Goal: Task Accomplishment & Management: Manage account settings

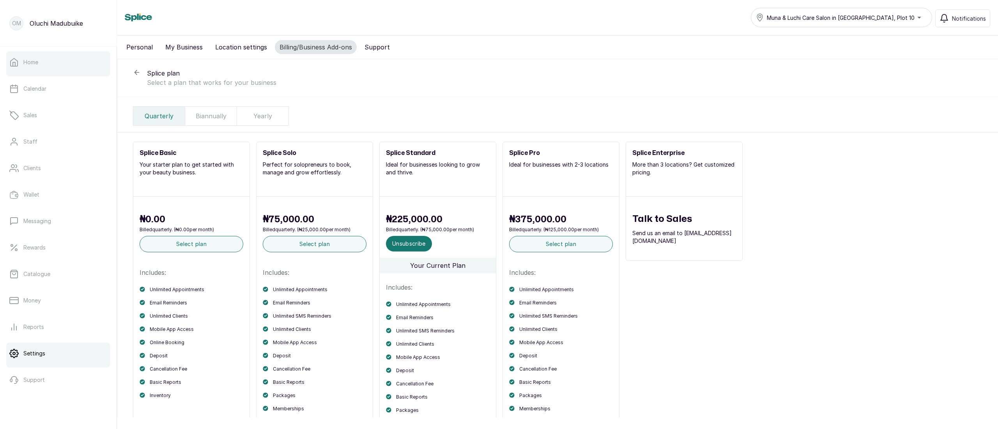
click at [51, 72] on link "Home" at bounding box center [58, 62] width 104 height 22
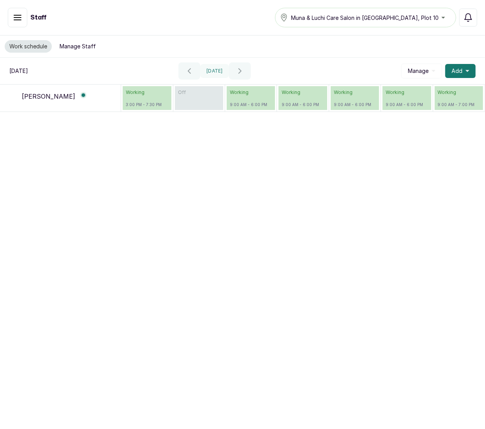
click at [329, 21] on span "Muna & Luchi Care Salon in [GEOGRAPHIC_DATA], Plot 10" at bounding box center [365, 18] width 148 height 8
click at [18, 17] on icon "button" at bounding box center [17, 17] width 9 height 9
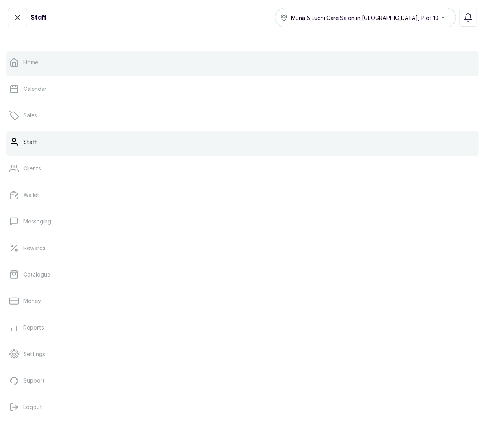
click at [39, 61] on link "Home" at bounding box center [242, 62] width 473 height 22
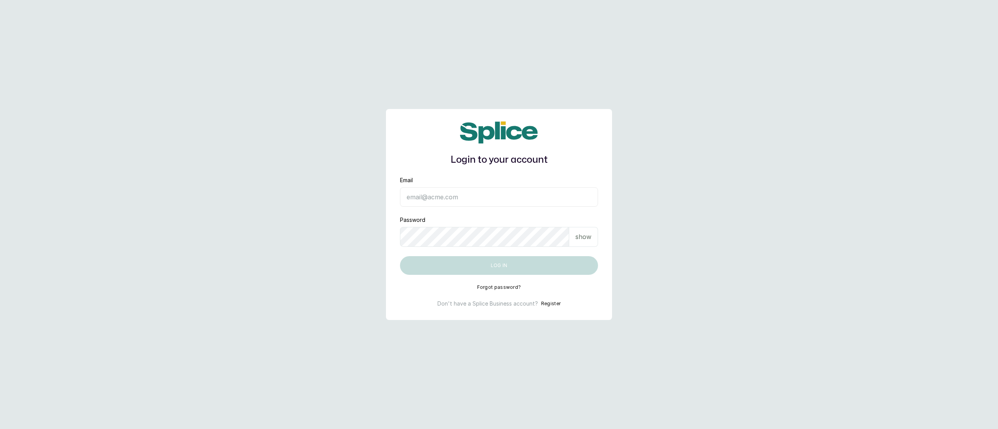
click at [442, 198] on input "Email" at bounding box center [499, 196] width 198 height 19
type input "munaandluchi@gmail.com"
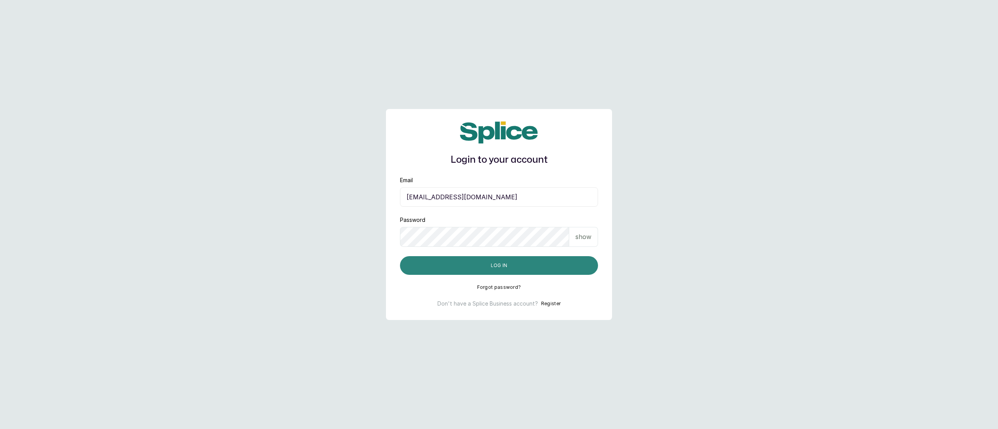
click at [462, 266] on button "Log in" at bounding box center [499, 265] width 198 height 19
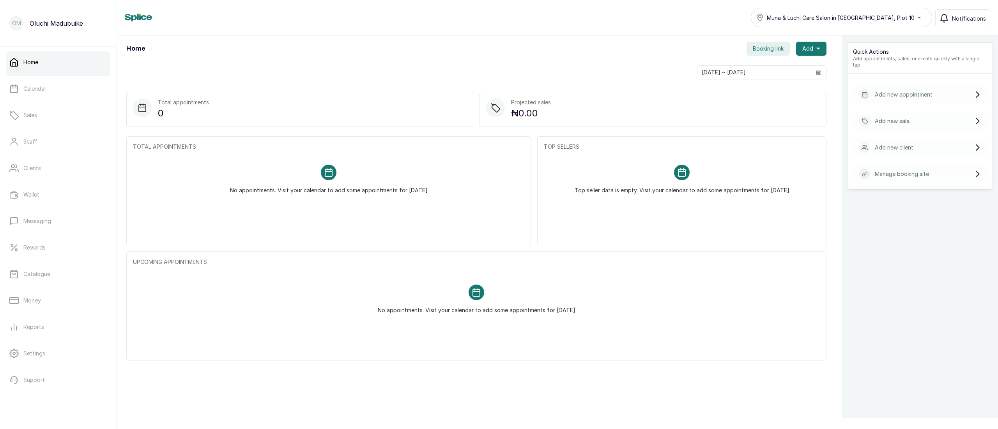
click at [758, 45] on span "Booking link" at bounding box center [768, 49] width 31 height 8
click at [699, 122] on button "Copy" at bounding box center [705, 112] width 50 height 19
click at [266, 301] on div "No appointments. Visit your calendar to add some appointments for today" at bounding box center [476, 300] width 687 height 48
click at [46, 85] on p "Calendar" at bounding box center [34, 89] width 23 height 8
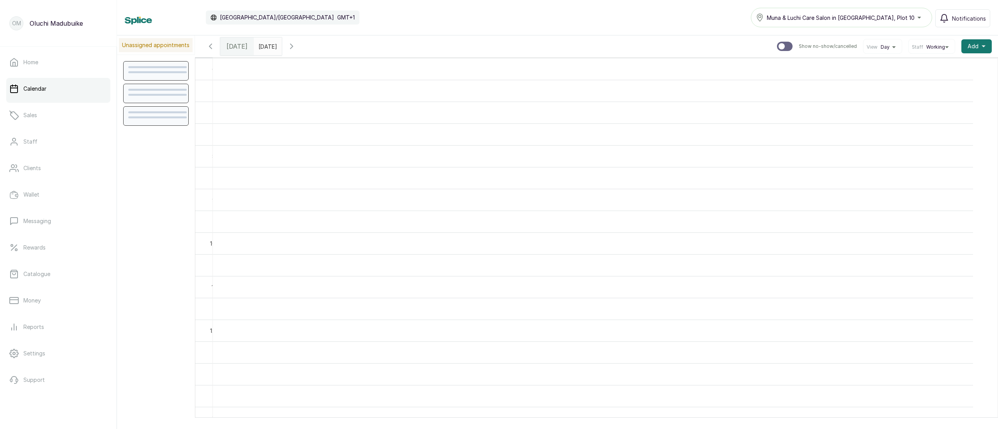
scroll to position [263, 0]
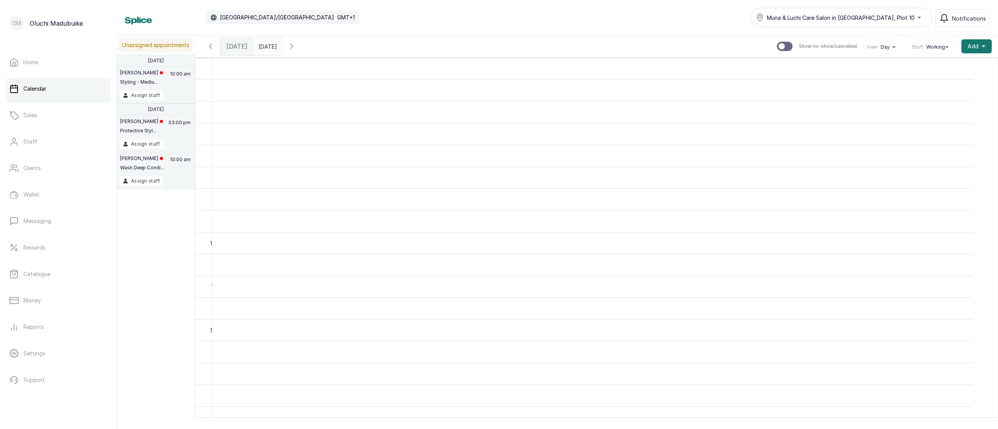
click at [868, 51] on div "View Day" at bounding box center [882, 46] width 39 height 15
click at [868, 49] on div "View Day" at bounding box center [877, 47] width 23 height 6
click at [871, 79] on li "Week" at bounding box center [885, 84] width 39 height 12
click at [306, 49] on span at bounding box center [298, 44] width 15 height 13
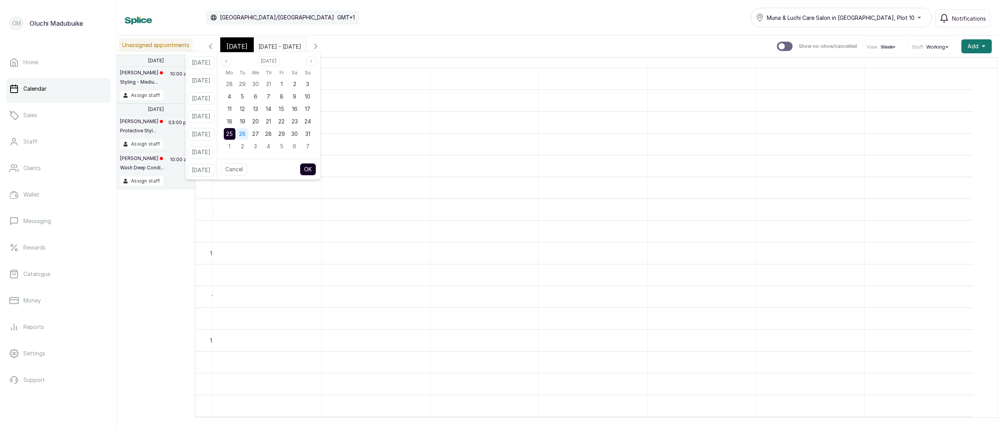
click at [246, 135] on span "26" at bounding box center [242, 134] width 7 height 7
click at [316, 168] on button "OK" at bounding box center [308, 169] width 16 height 12
type input "26/08/2025"
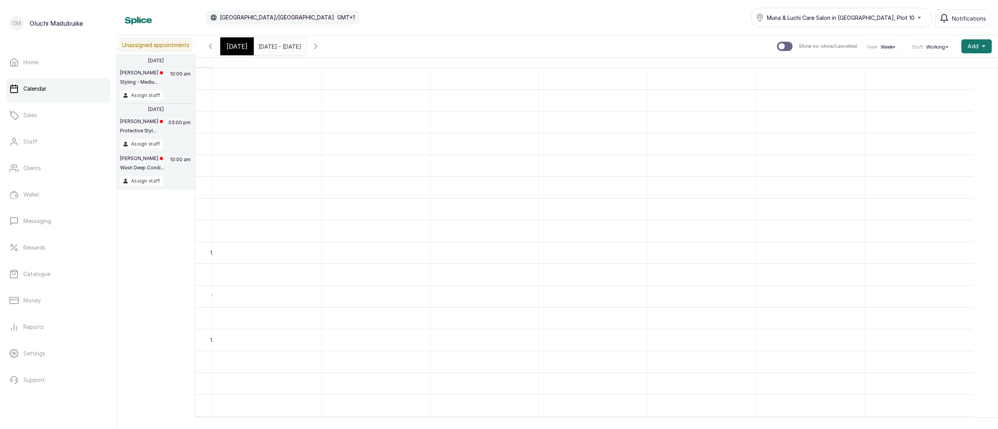
click at [880, 48] on span "Week" at bounding box center [886, 47] width 12 height 6
click at [869, 71] on span "Day" at bounding box center [885, 71] width 33 height 6
click at [267, 45] on input "26/08/2025" at bounding box center [260, 44] width 12 height 13
click at [223, 135] on span "26" at bounding box center [219, 134] width 7 height 7
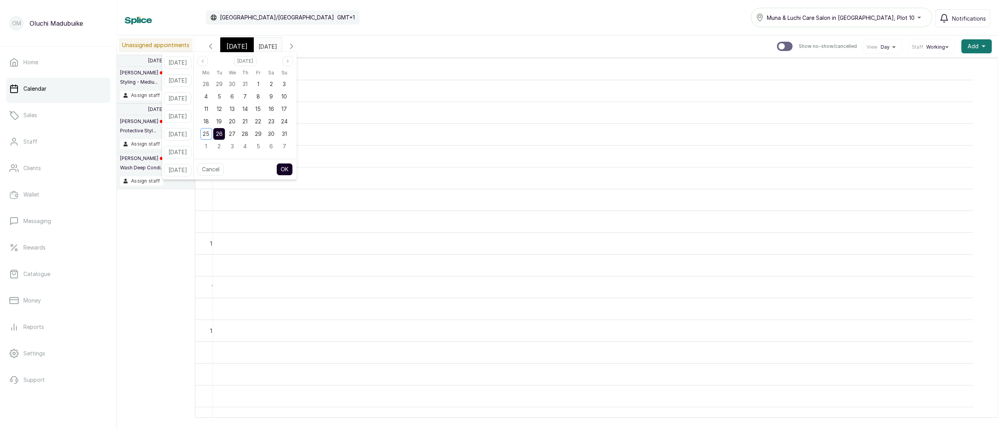
click at [293, 175] on button "OK" at bounding box center [284, 169] width 16 height 12
click at [863, 54] on div "View Day" at bounding box center [882, 46] width 39 height 15
click at [964, 22] on span "Notifications" at bounding box center [969, 18] width 34 height 8
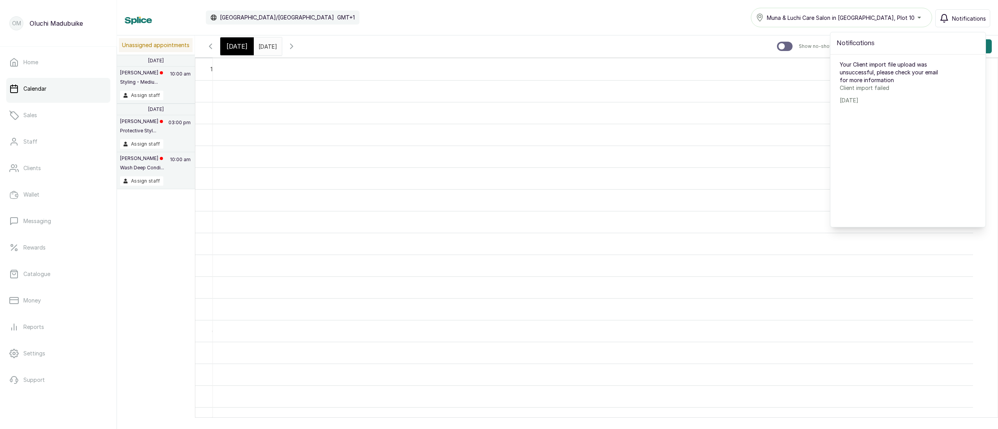
click at [793, 58] on th "Oluchi" at bounding box center [605, 58] width 785 height 1
click at [267, 48] on input "26/08/2025" at bounding box center [260, 44] width 12 height 13
click at [296, 43] on icon "button" at bounding box center [291, 46] width 9 height 9
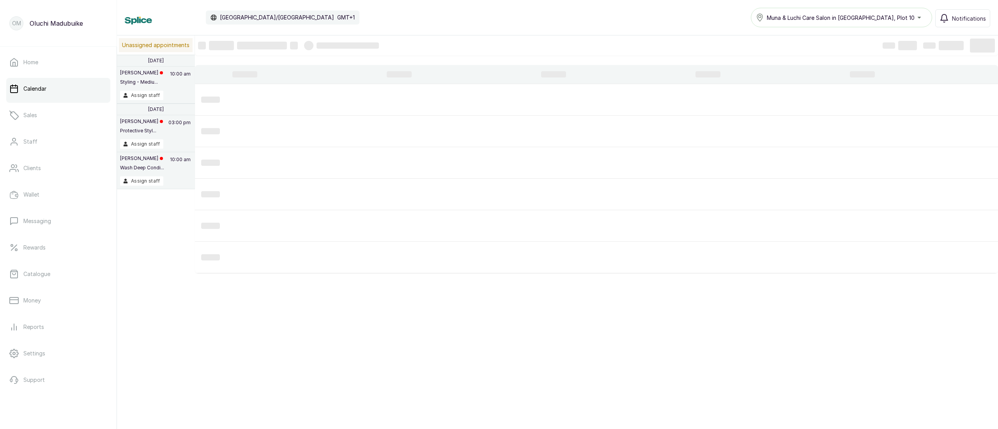
scroll to position [263, 0]
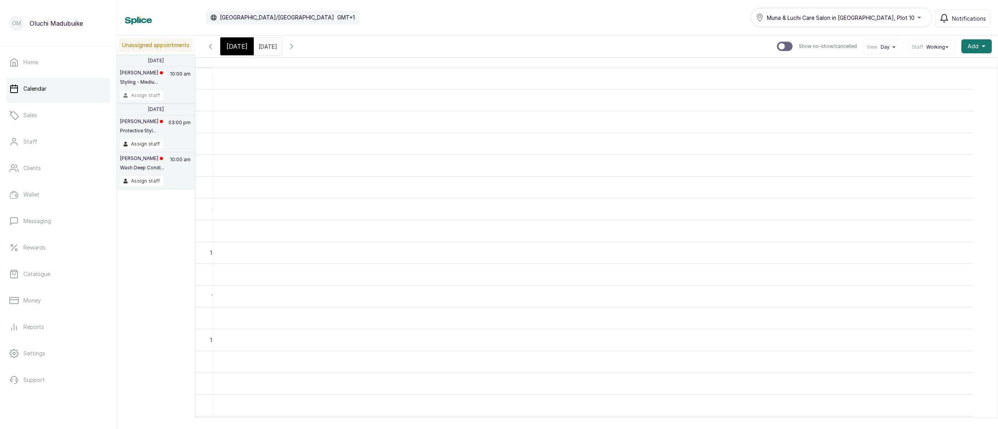
click at [152, 96] on button "Assign staff" at bounding box center [141, 95] width 43 height 9
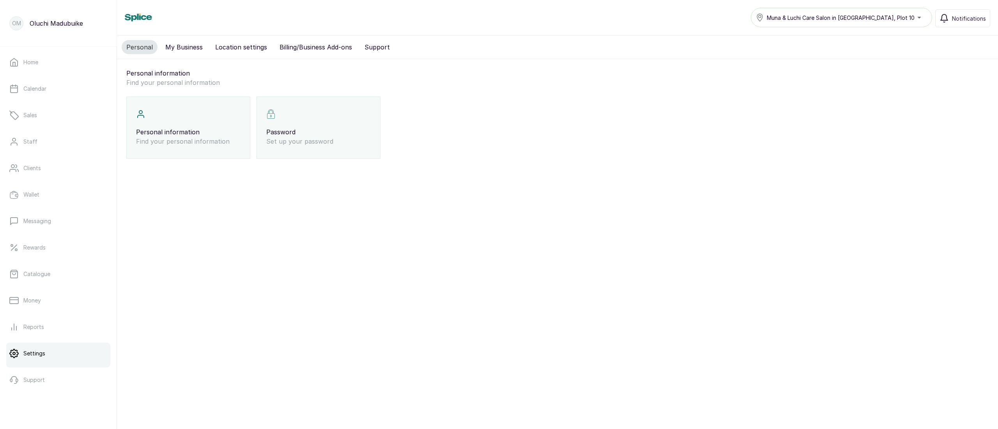
click at [180, 49] on button "My Business" at bounding box center [184, 47] width 47 height 14
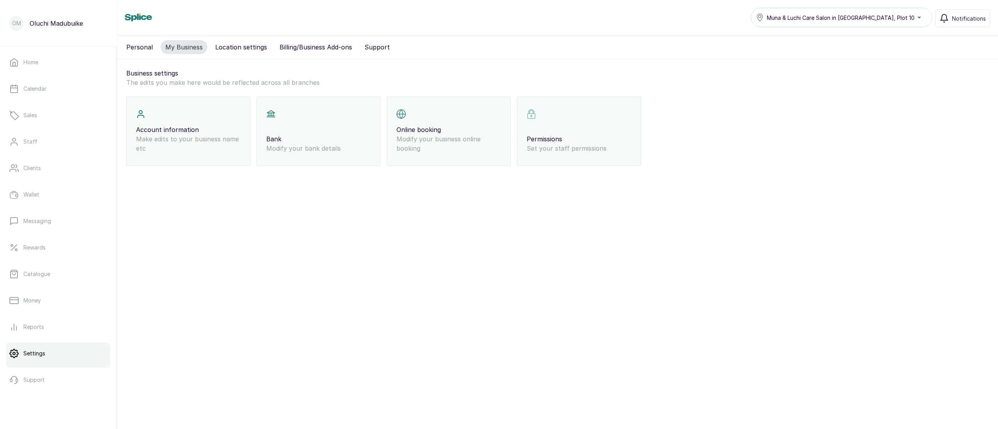
click at [303, 46] on button "Billing/Business Add-ons" at bounding box center [316, 47] width 82 height 14
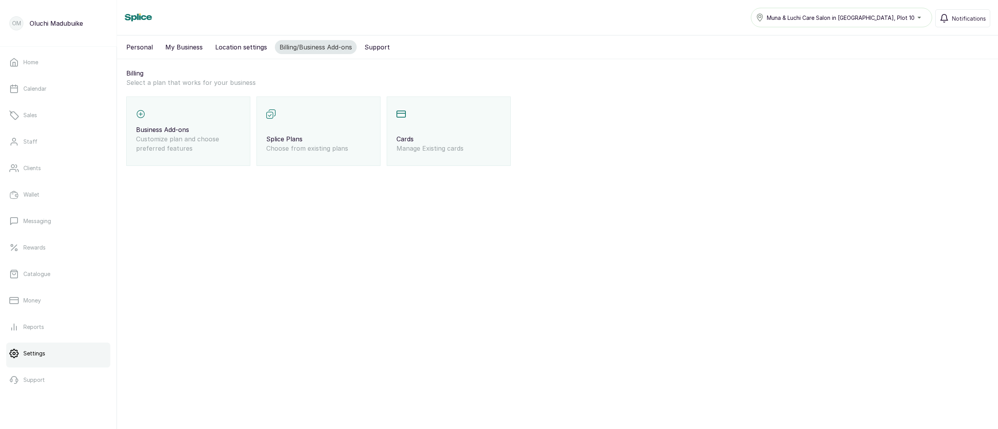
click at [288, 133] on div "Splice Plans Choose from existing plans" at bounding box center [318, 131] width 124 height 69
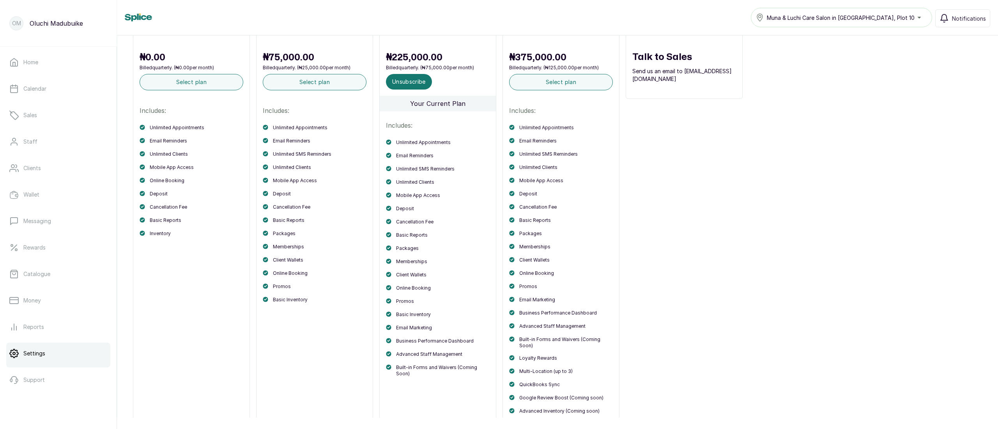
scroll to position [166, 0]
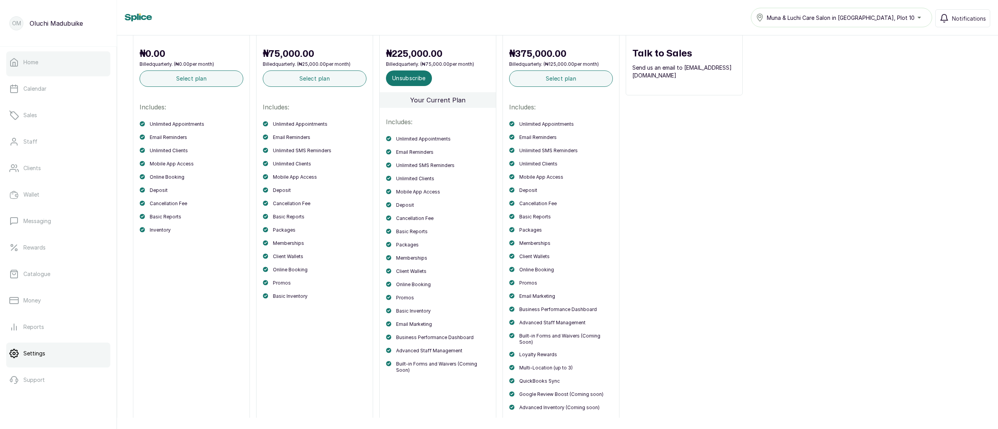
click at [46, 64] on link "Home" at bounding box center [58, 62] width 104 height 22
